Goal: Find specific page/section: Find specific page/section

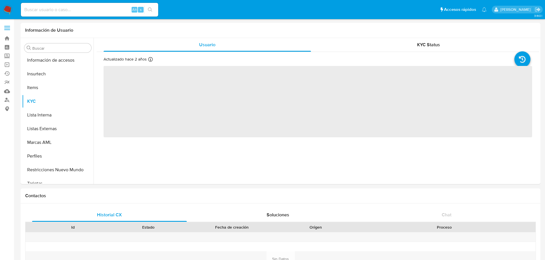
scroll to position [269, 0]
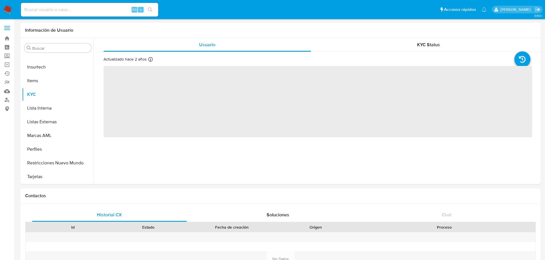
select select "10"
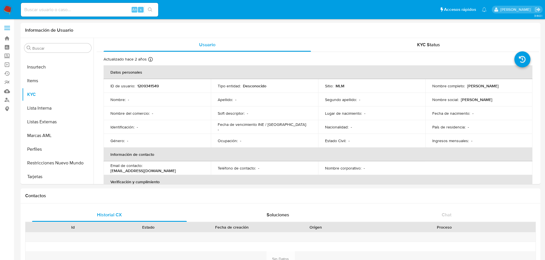
click at [105, 12] on input at bounding box center [89, 9] width 137 height 7
paste input "658349158"
type input "658349158"
click at [148, 12] on button "search-icon" at bounding box center [150, 10] width 12 height 8
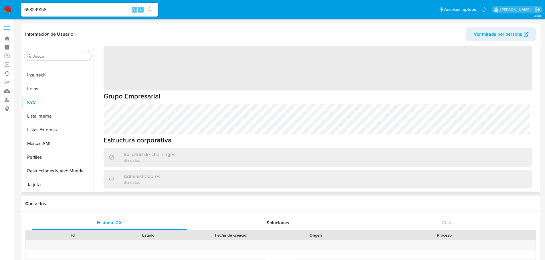
scroll to position [57, 0]
select select "10"
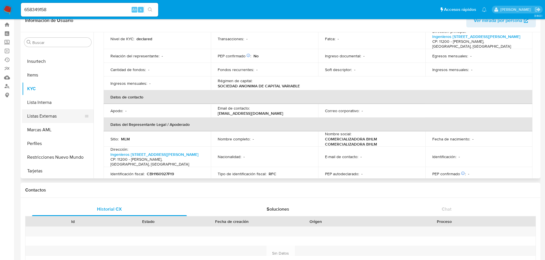
scroll to position [0, 0]
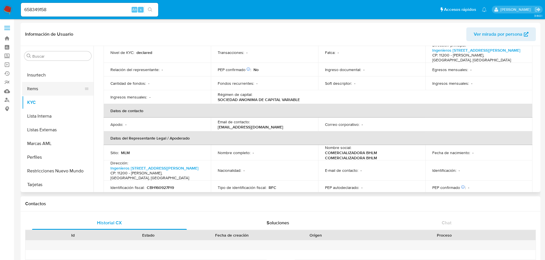
click at [37, 89] on button "Items" at bounding box center [55, 89] width 67 height 14
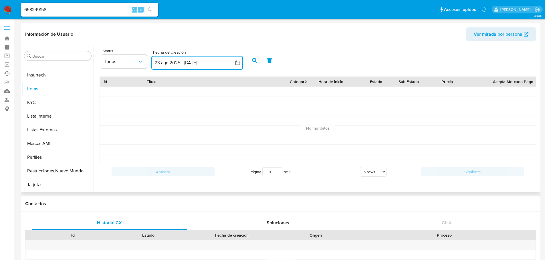
click at [237, 65] on icon "button" at bounding box center [238, 63] width 6 height 6
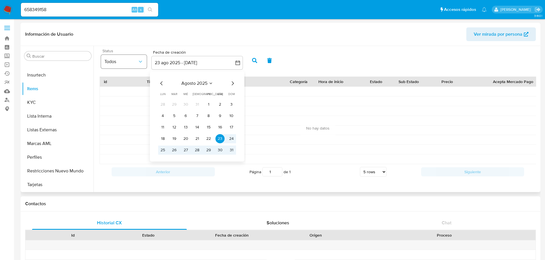
click at [139, 61] on icon "common.sort_by" at bounding box center [141, 62] width 6 height 6
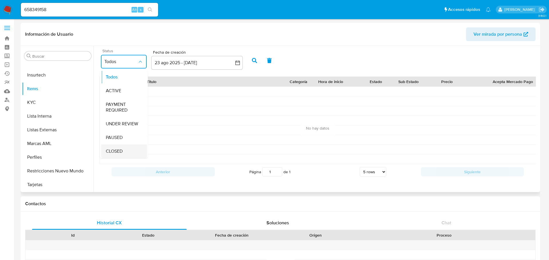
click at [117, 151] on span "CLOSED" at bounding box center [114, 152] width 17 height 6
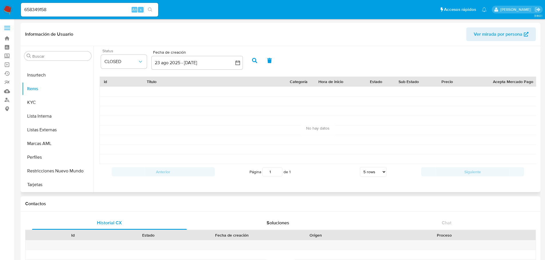
click at [250, 65] on button "button" at bounding box center [254, 61] width 15 height 14
click at [140, 65] on button "CLOSED" at bounding box center [124, 62] width 46 height 14
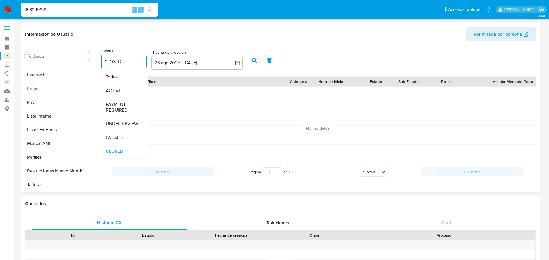
click at [11, 56] on label "Screening" at bounding box center [34, 56] width 68 height 9
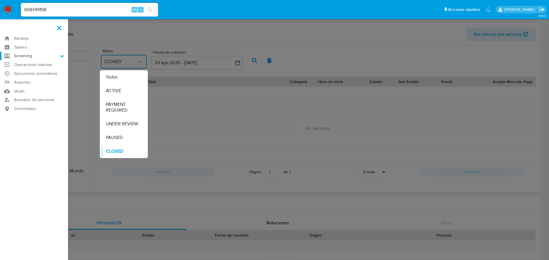
click at [0, 0] on input "Screening" at bounding box center [0, 0] width 0 height 0
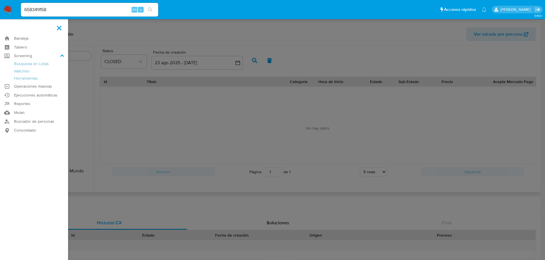
click at [226, 136] on label at bounding box center [272, 130] width 545 height 260
click at [0, 0] on input "checkbox" at bounding box center [0, 0] width 0 height 0
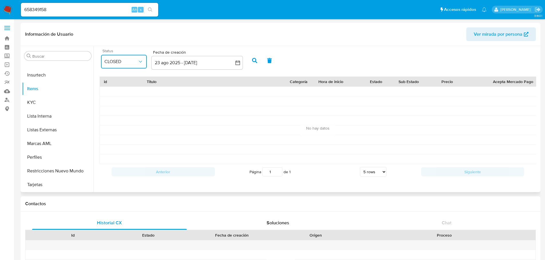
click at [140, 61] on icon "common.sort_by" at bounding box center [141, 62] width 6 height 6
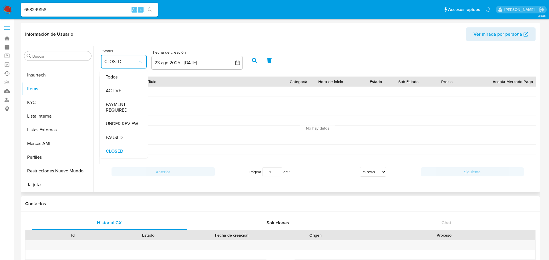
click at [116, 78] on span "Todos" at bounding box center [112, 77] width 12 height 6
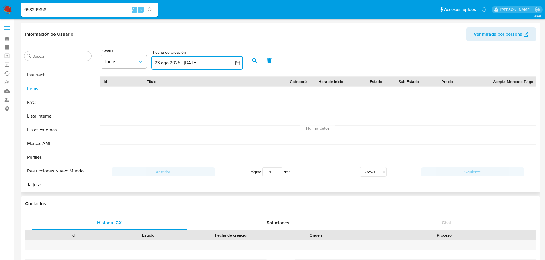
click at [174, 61] on button "23 ago 2025 - 22 sep 2025" at bounding box center [196, 63] width 91 height 14
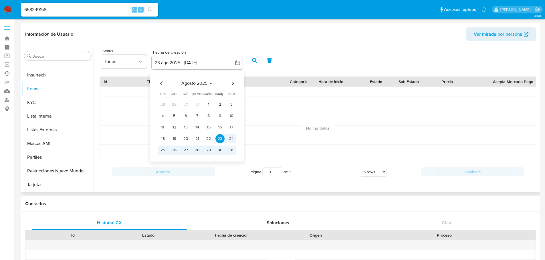
click at [158, 82] on icon "Mes anterior" at bounding box center [161, 83] width 7 height 7
click at [165, 83] on div "julio 2025" at bounding box center [197, 83] width 78 height 7
click at [165, 84] on div "julio 2025" at bounding box center [197, 83] width 78 height 7
click at [162, 83] on icon "Mes anterior" at bounding box center [161, 83] width 7 height 7
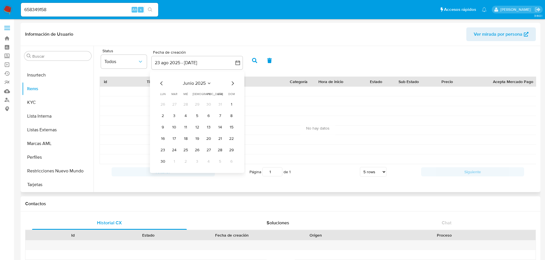
click at [160, 84] on icon "Mes anterior" at bounding box center [161, 83] width 7 height 7
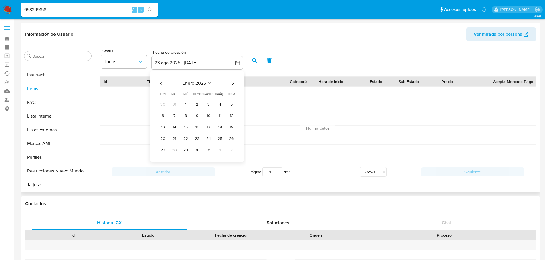
click at [160, 84] on icon "Mes anterior" at bounding box center [161, 83] width 7 height 7
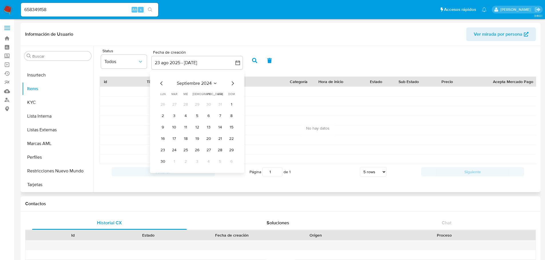
click at [160, 84] on icon "Mes anterior" at bounding box center [161, 83] width 7 height 7
click at [219, 102] on button "1" at bounding box center [219, 104] width 9 height 9
click at [171, 67] on button "button" at bounding box center [196, 63] width 91 height 14
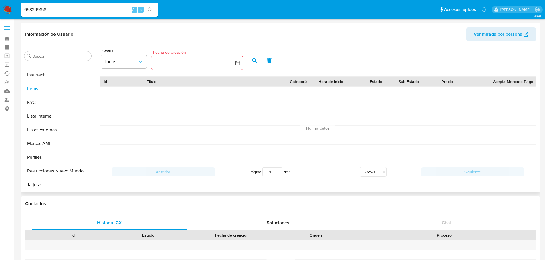
click at [241, 62] on button "button" at bounding box center [196, 63] width 91 height 14
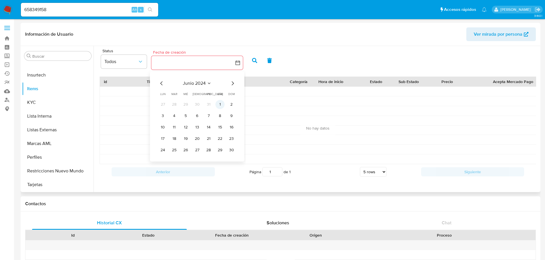
click at [218, 103] on button "1" at bounding box center [219, 104] width 9 height 9
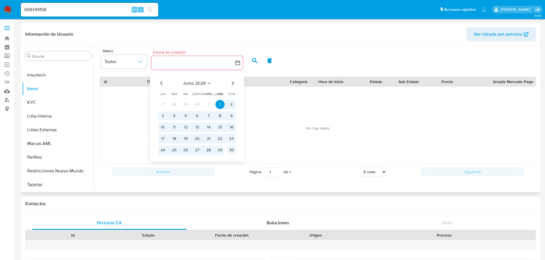
scroll to position [0, 0]
click at [232, 152] on button "30" at bounding box center [231, 150] width 9 height 9
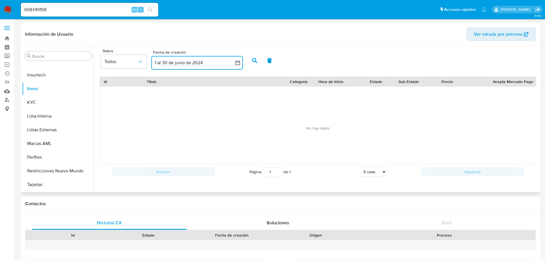
click at [238, 63] on icon "button" at bounding box center [238, 63] width 6 height 6
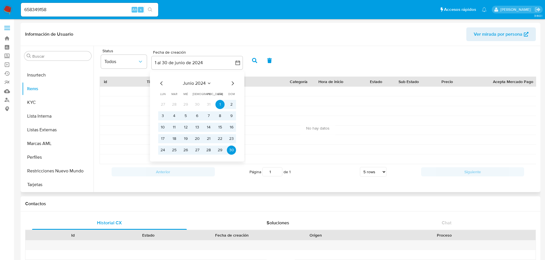
click at [233, 84] on icon "Mes siguiente" at bounding box center [233, 83] width 2 height 4
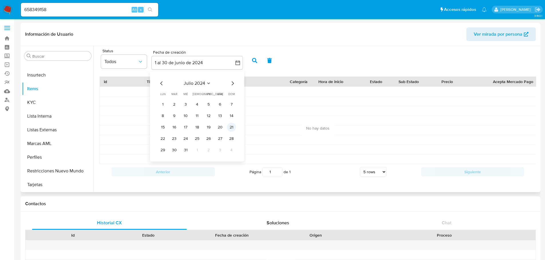
click at [234, 130] on button "21" at bounding box center [231, 127] width 9 height 9
click at [164, 84] on icon "Mes anterior" at bounding box center [161, 83] width 7 height 7
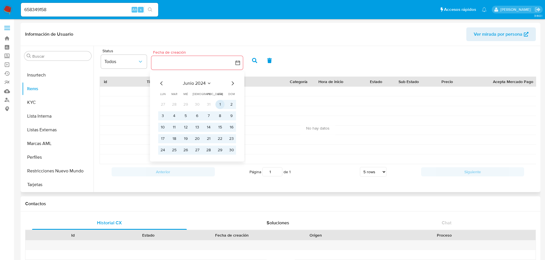
click at [219, 103] on button "1" at bounding box center [219, 104] width 9 height 9
click at [233, 150] on button "30" at bounding box center [231, 150] width 9 height 9
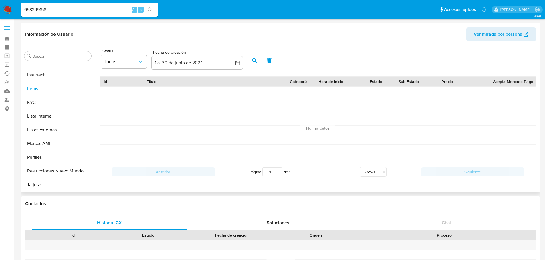
click at [251, 65] on button "button" at bounding box center [254, 61] width 15 height 14
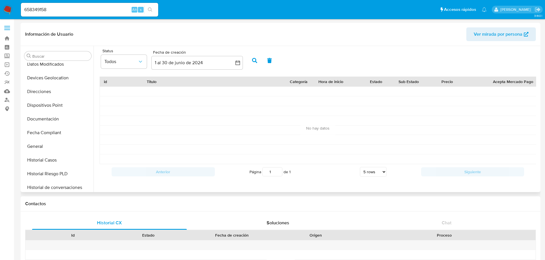
scroll to position [69, 0]
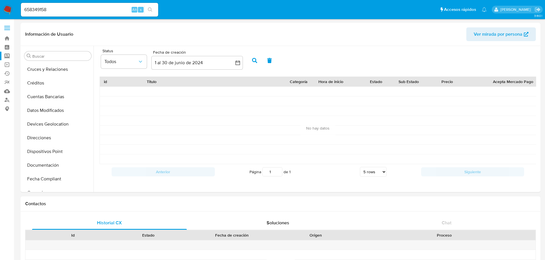
click at [5, 59] on label "Screening" at bounding box center [34, 56] width 68 height 9
click at [0, 0] on input "Screening" at bounding box center [0, 0] width 0 height 0
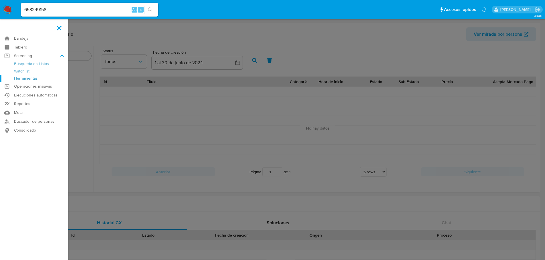
click at [20, 79] on link "Herramientas" at bounding box center [34, 78] width 68 height 7
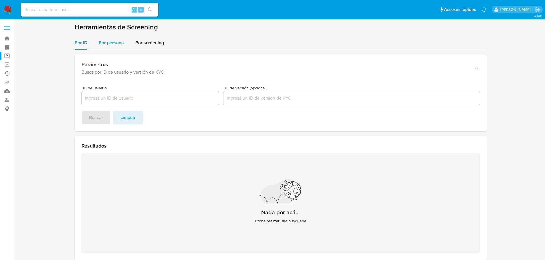
click at [121, 46] on div "Por persona" at bounding box center [111, 43] width 25 height 14
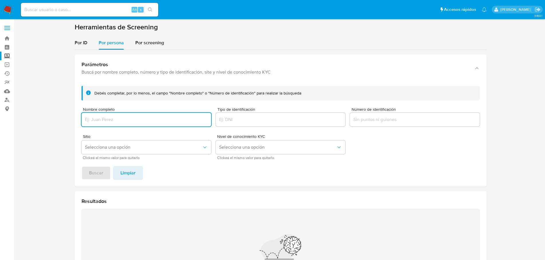
click at [116, 119] on input "Nombre completo" at bounding box center [146, 119] width 130 height 7
click at [81, 166] on button "Buscar" at bounding box center [95, 173] width 29 height 14
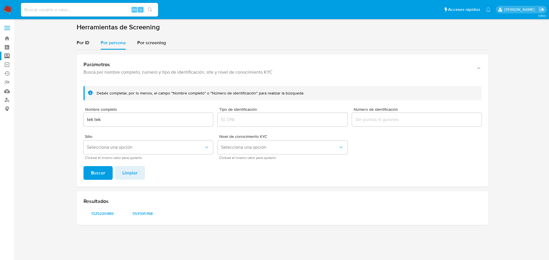
drag, startPoint x: 101, startPoint y: 215, endPoint x: 100, endPoint y: 225, distance: 9.4
click at [100, 227] on div "Parámetros Buscá por nombre completo, número y tipo de identificación, site y n…" at bounding box center [283, 140] width 412 height 180
click at [104, 215] on span "1325220489" at bounding box center [102, 214] width 30 height 8
click at [150, 213] on span "553595768" at bounding box center [143, 214] width 30 height 8
click at [143, 119] on input "tek tek" at bounding box center [148, 119] width 130 height 7
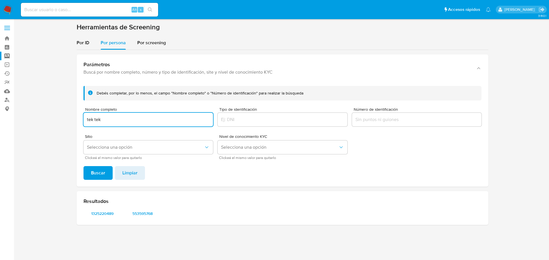
click at [92, 119] on input "tek tek" at bounding box center [148, 119] width 130 height 7
type input "tektek"
click at [83, 166] on button "Buscar" at bounding box center [97, 173] width 29 height 14
click at [104, 214] on span "1215691057" at bounding box center [102, 214] width 30 height 8
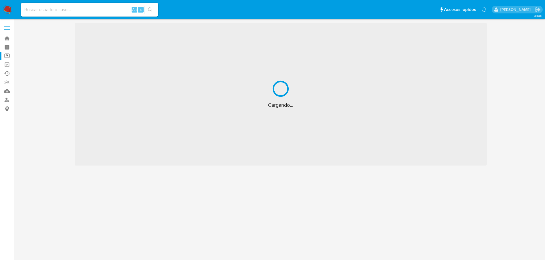
click at [63, 11] on input at bounding box center [89, 9] width 137 height 7
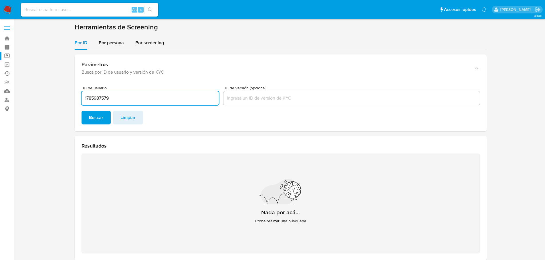
type input "1785987579"
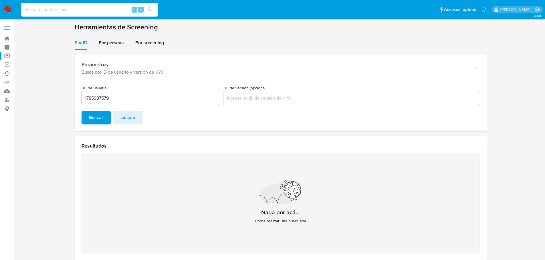
click at [66, 11] on input at bounding box center [89, 9] width 137 height 7
paste input "1785987579"
type input "1785987579"
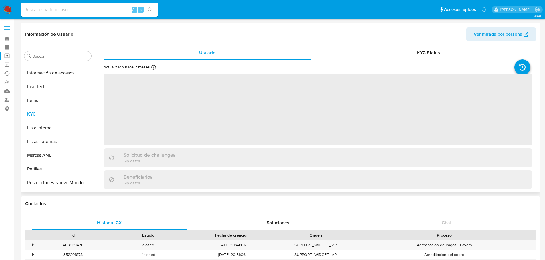
scroll to position [269, 0]
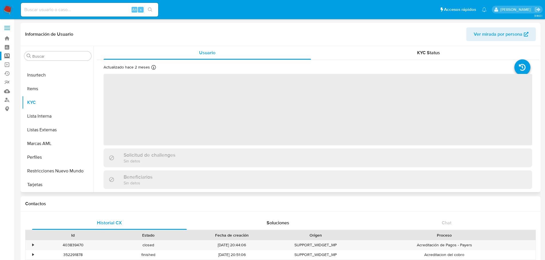
select select "10"
